Goal: Check status: Check status

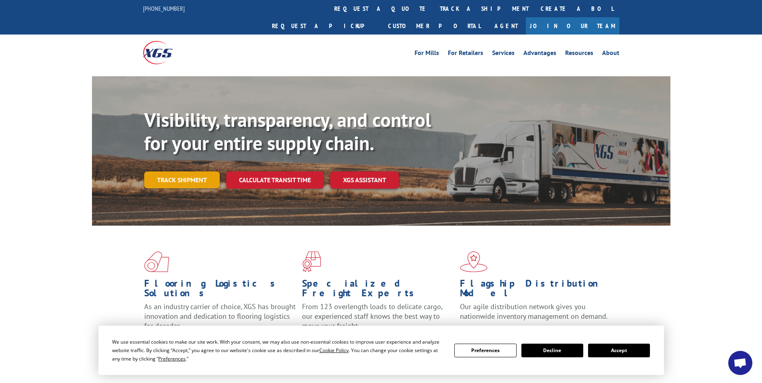
click at [184, 172] on link "Track shipment" at bounding box center [182, 180] width 76 height 17
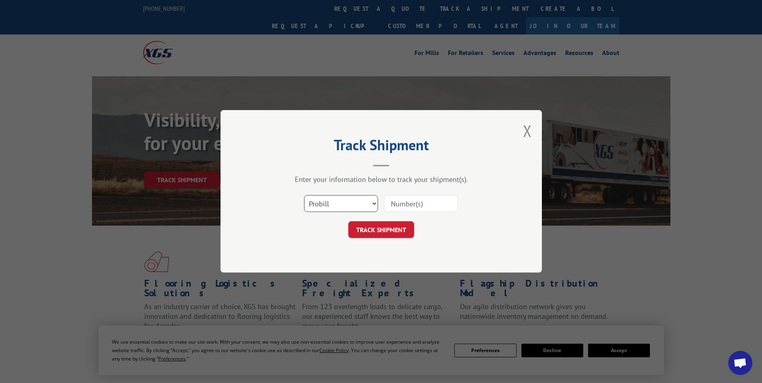
click at [337, 205] on select "Select category... Probill BOL PO" at bounding box center [341, 204] width 74 height 17
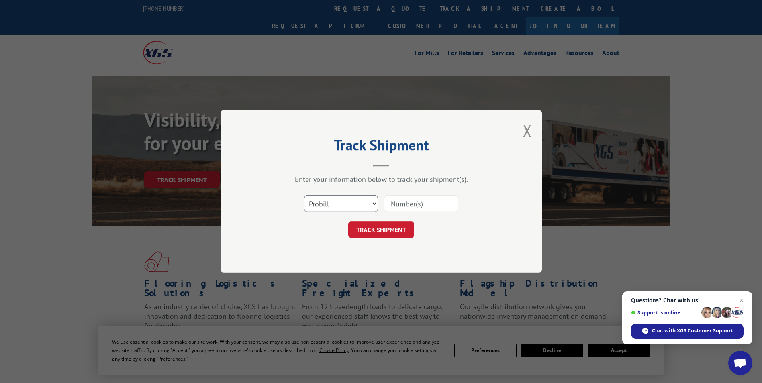
select select "bol"
click at [304, 196] on select "Select category... Probill BOL PO" at bounding box center [341, 204] width 74 height 17
click at [406, 203] on input at bounding box center [421, 204] width 74 height 17
type input "6008801"
click at [348, 222] on button "TRACK SHIPMENT" at bounding box center [381, 230] width 66 height 17
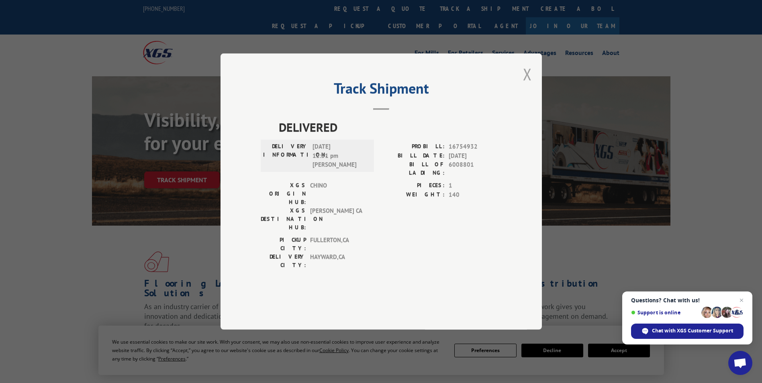
click at [530, 85] on button "Close modal" at bounding box center [527, 73] width 9 height 21
